Goal: Transaction & Acquisition: Purchase product/service

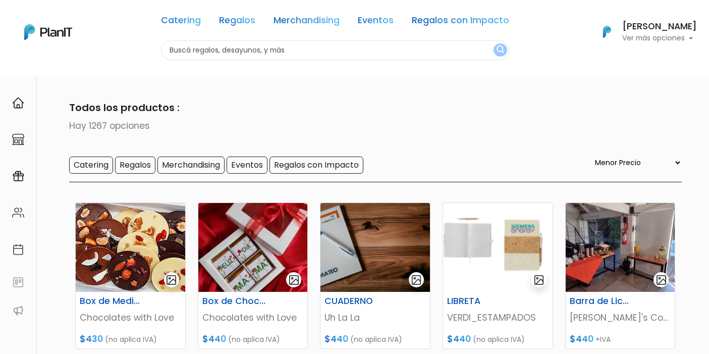
select select "0"
